Goal: Task Accomplishment & Management: Use online tool/utility

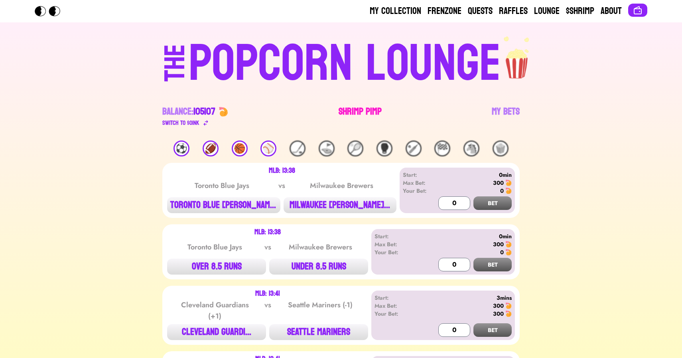
click at [350, 111] on link "Shrimp Pimp" at bounding box center [360, 116] width 43 height 22
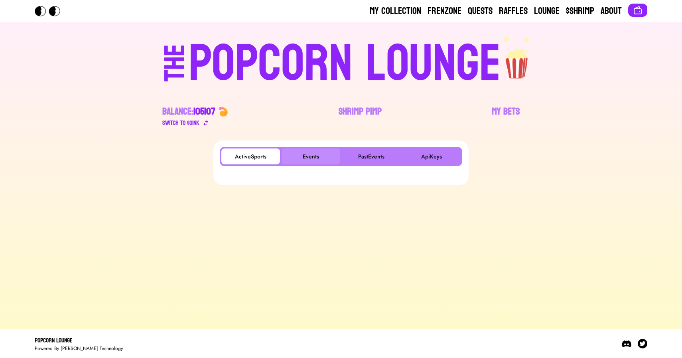
click at [306, 157] on button "Events" at bounding box center [311, 156] width 59 height 16
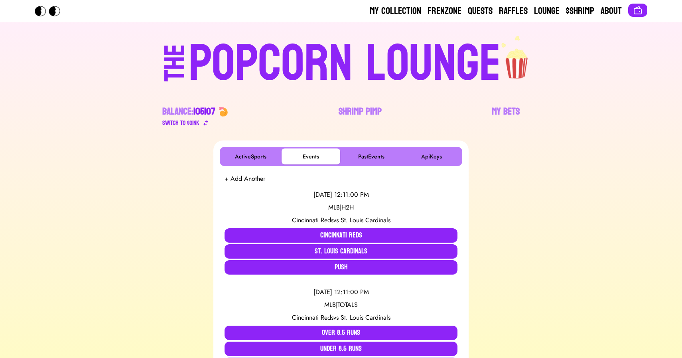
scroll to position [236, 0]
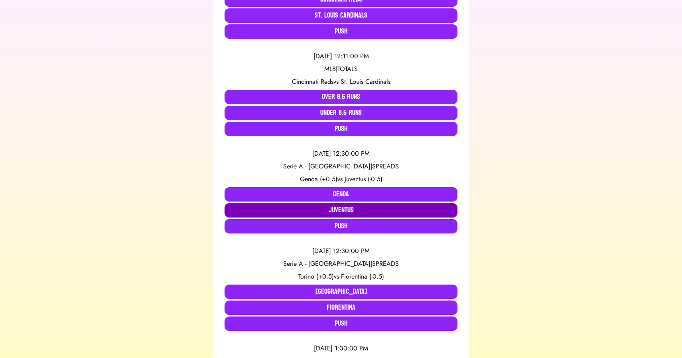
click at [348, 209] on button "Juventus" at bounding box center [341, 210] width 233 height 14
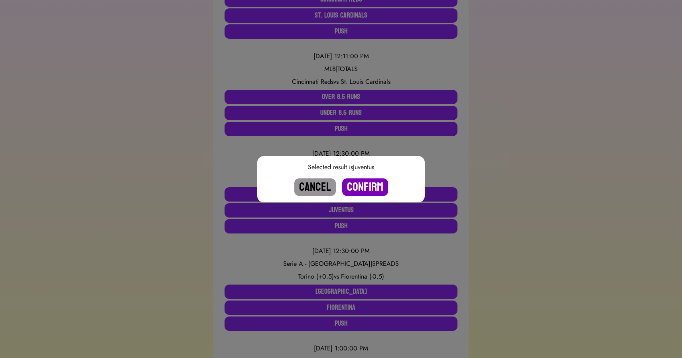
click at [367, 189] on button "Confirm" at bounding box center [365, 187] width 46 height 18
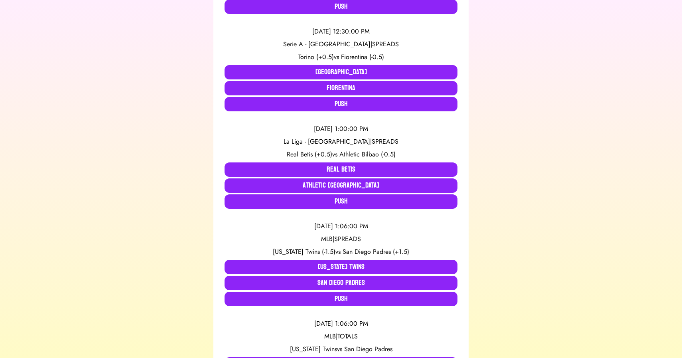
scroll to position [359, 0]
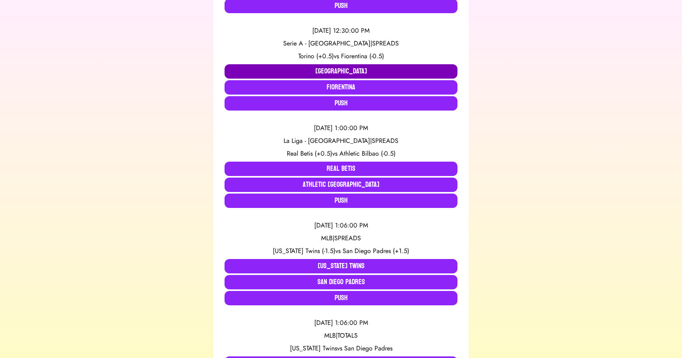
click at [320, 71] on button "Torino" at bounding box center [341, 71] width 233 height 14
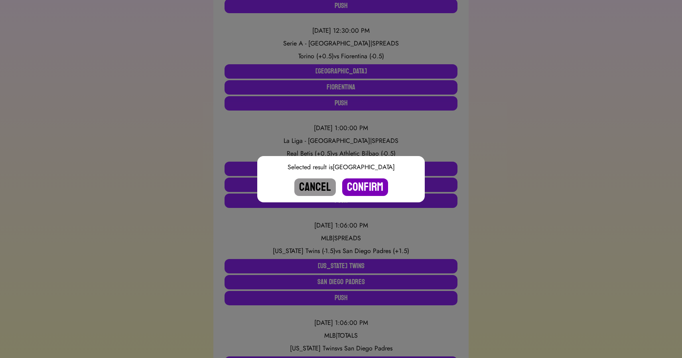
click at [363, 185] on button "Confirm" at bounding box center [365, 187] width 46 height 18
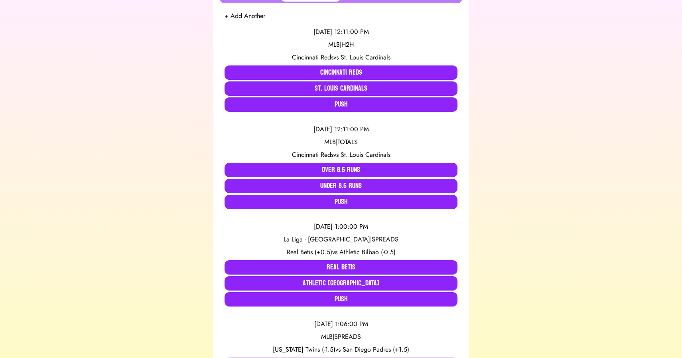
scroll to position [192, 0]
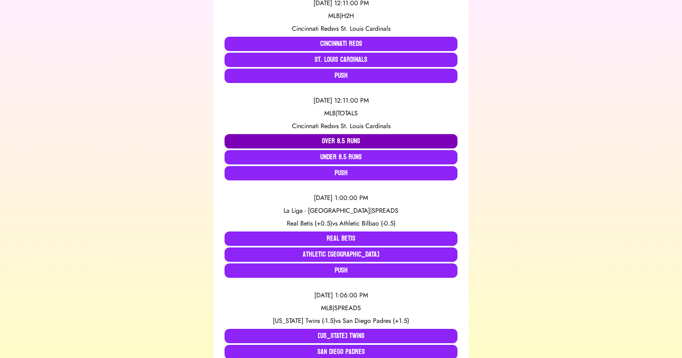
click at [443, 135] on button "Over 8.5 Runs" at bounding box center [341, 141] width 233 height 14
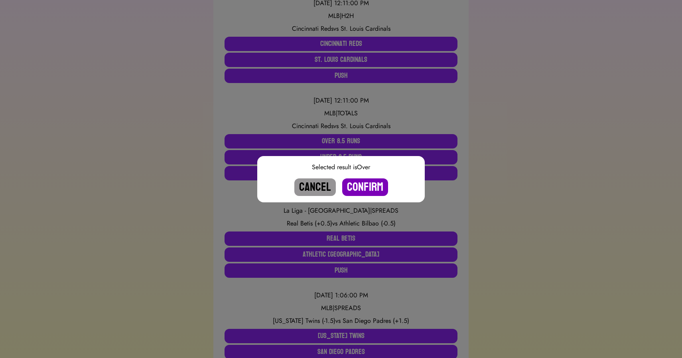
click at [366, 187] on button "Confirm" at bounding box center [365, 187] width 46 height 18
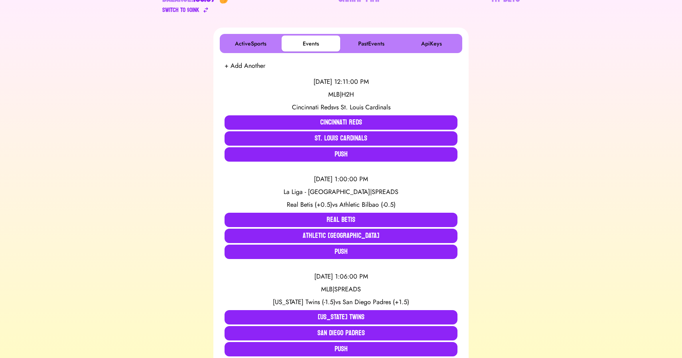
scroll to position [0, 0]
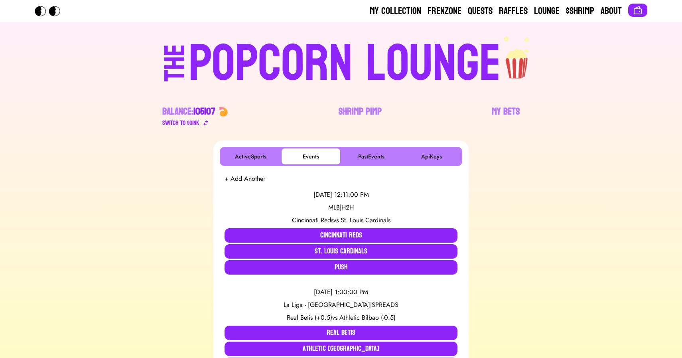
click at [332, 71] on div "POPCORN LOUNGE" at bounding box center [345, 63] width 312 height 51
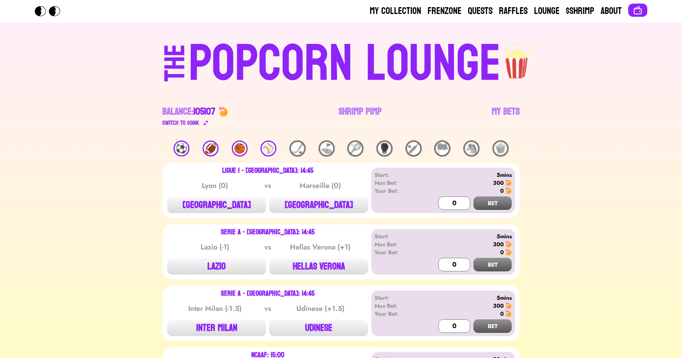
click at [242, 149] on div "🏀" at bounding box center [240, 148] width 16 height 16
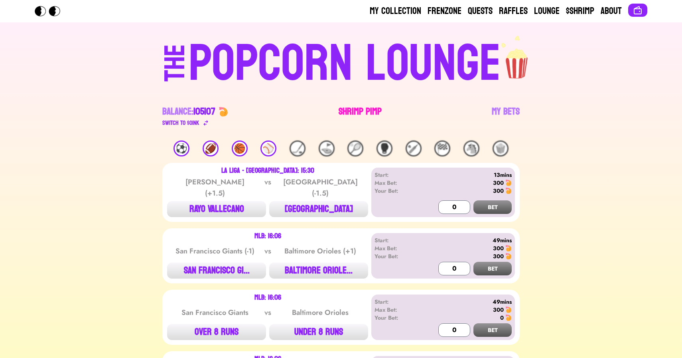
click at [353, 110] on link "Shrimp Pimp" at bounding box center [360, 116] width 43 height 22
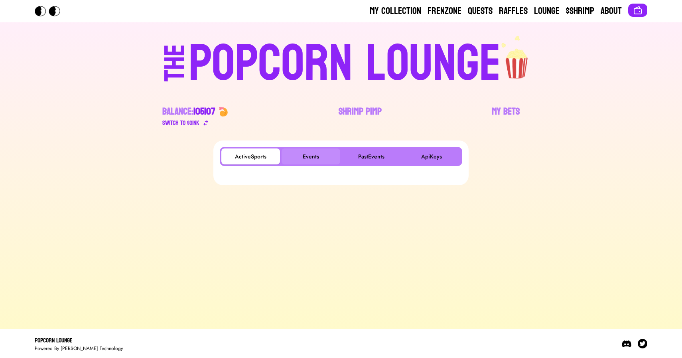
click at [294, 152] on button "Events" at bounding box center [311, 156] width 59 height 16
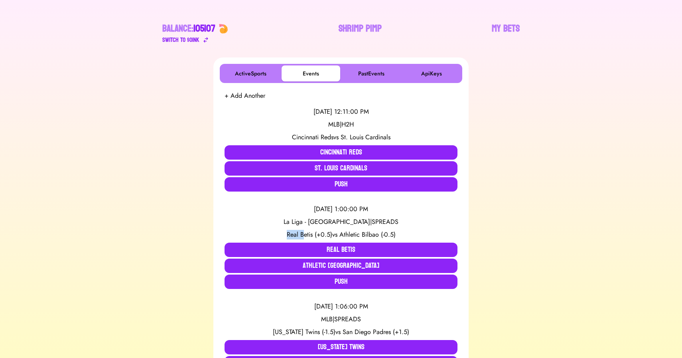
scroll to position [181, 0]
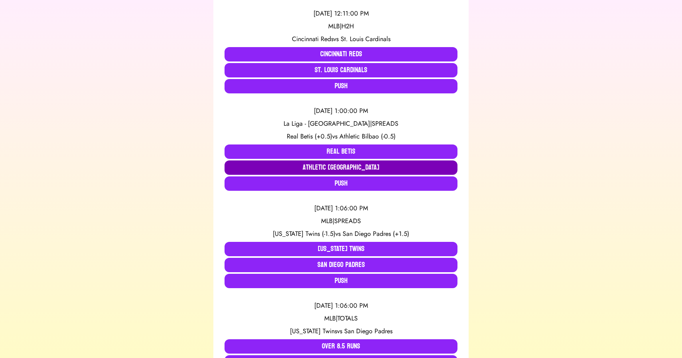
click at [312, 169] on button "Athletic [GEOGRAPHIC_DATA]" at bounding box center [341, 167] width 233 height 14
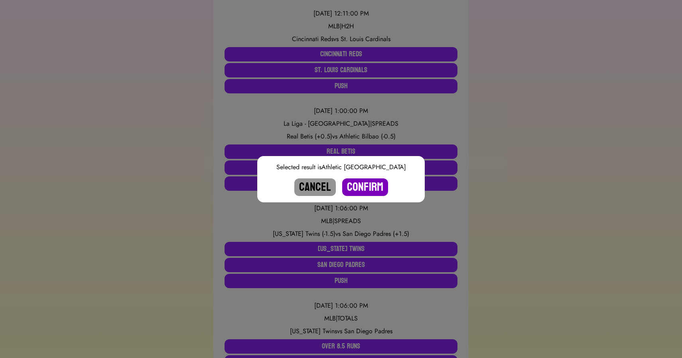
click at [367, 188] on button "Confirm" at bounding box center [365, 187] width 46 height 18
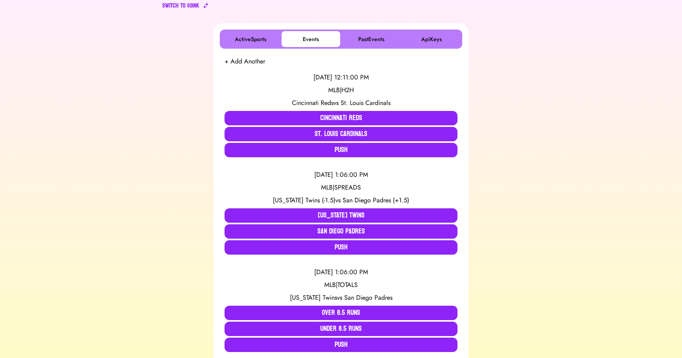
scroll to position [19, 0]
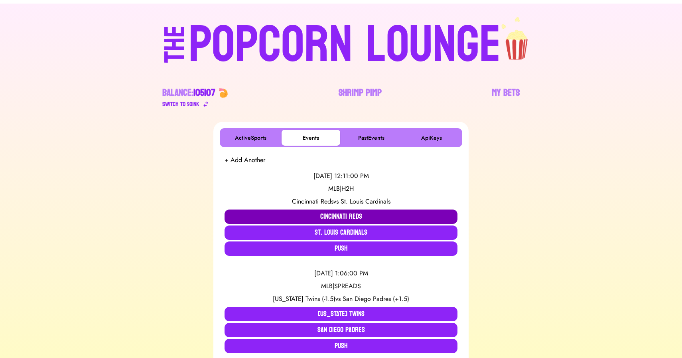
click at [330, 215] on button "Cincinnati Reds" at bounding box center [341, 216] width 233 height 14
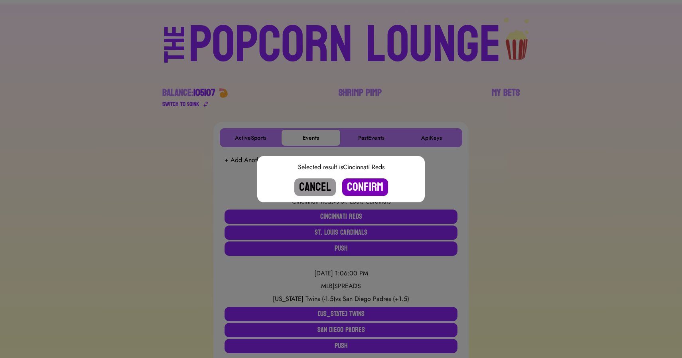
click at [373, 187] on button "Confirm" at bounding box center [365, 187] width 46 height 18
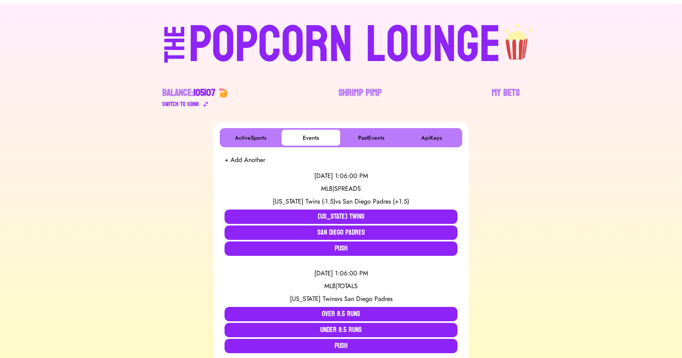
click at [286, 41] on div "POPCORN LOUNGE" at bounding box center [345, 45] width 312 height 51
